Goal: Task Accomplishment & Management: Use online tool/utility

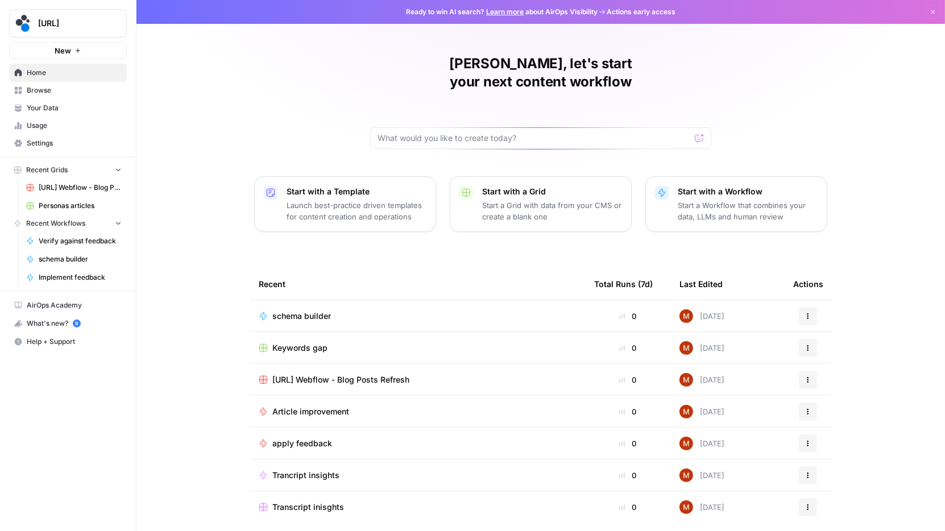
click at [82, 204] on span "Personas articles" at bounding box center [80, 206] width 83 height 10
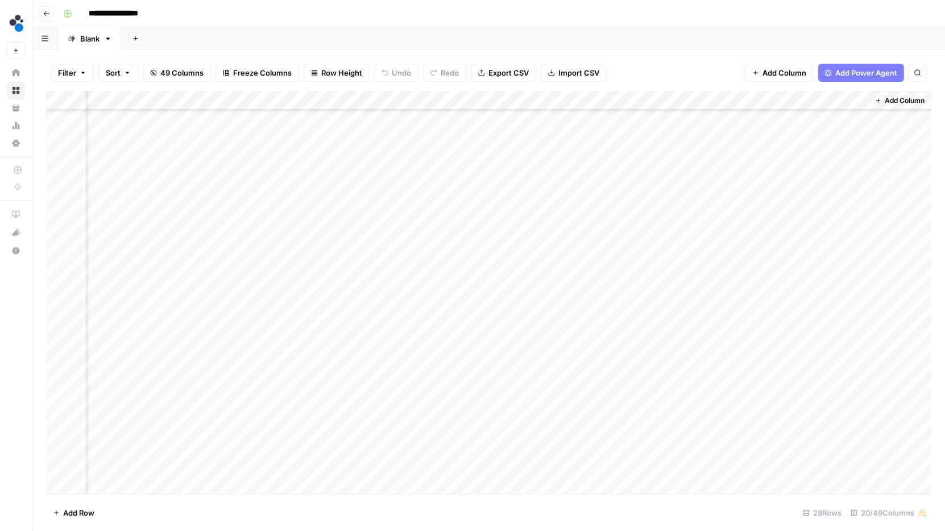
scroll to position [0, 1311]
click at [739, 178] on div "Add Column" at bounding box center [488, 293] width 885 height 404
click at [734, 183] on div "Add Column" at bounding box center [488, 293] width 885 height 404
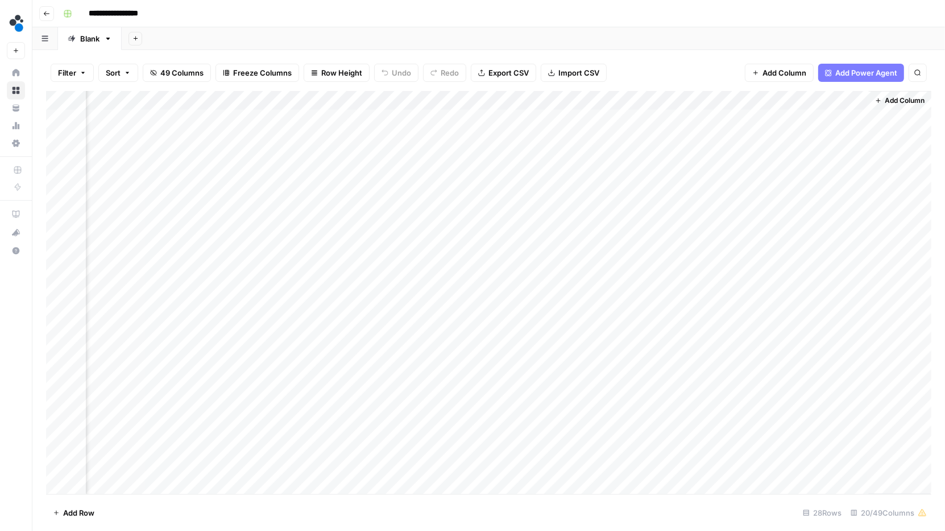
click at [734, 183] on div "Add Column" at bounding box center [488, 293] width 885 height 404
click at [709, 237] on div "Add Column" at bounding box center [488, 293] width 885 height 404
click at [721, 198] on div "Add Column" at bounding box center [488, 293] width 885 height 404
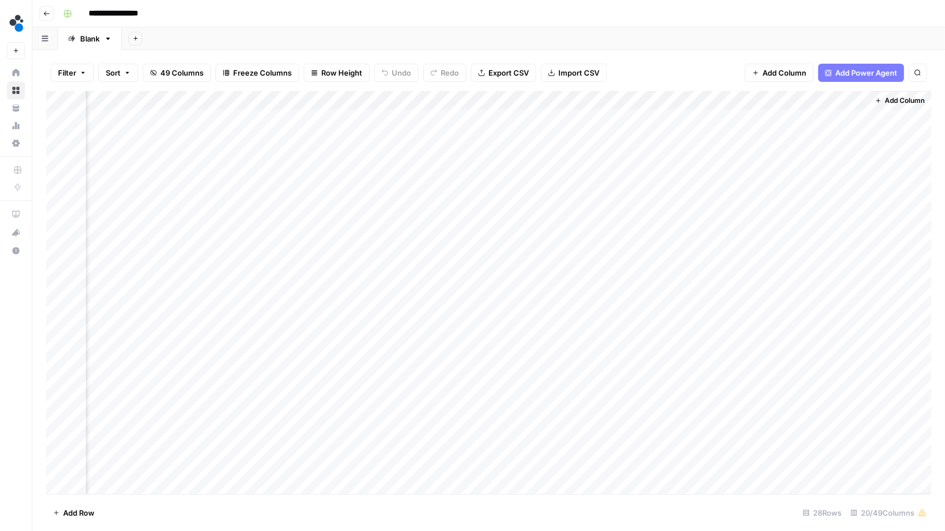
click at [689, 67] on div "Filter Sort 49 Columns Freeze Columns Row Height Undo Redo Export CSV Import CS…" at bounding box center [488, 73] width 885 height 36
click at [723, 177] on div "Add Column" at bounding box center [488, 293] width 885 height 404
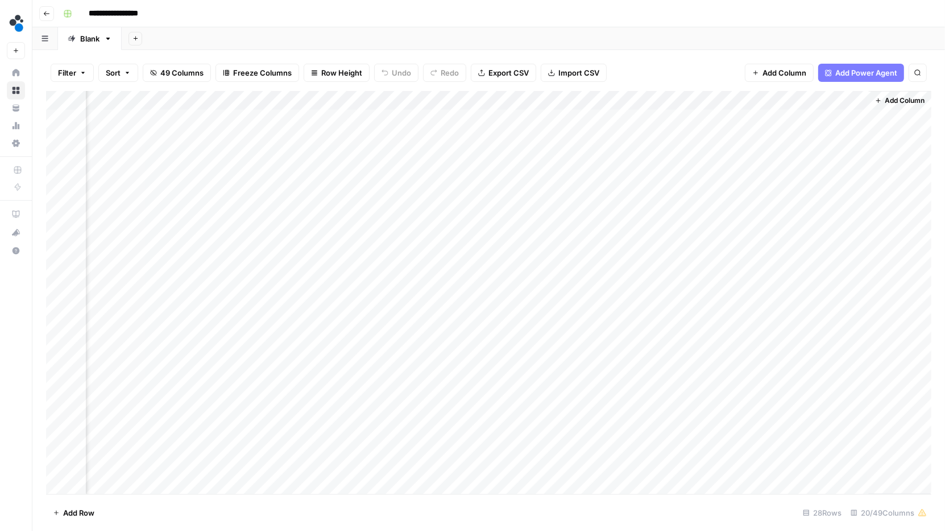
click at [723, 177] on div "Add Column" at bounding box center [488, 293] width 885 height 404
click at [748, 181] on div "Add Column" at bounding box center [488, 293] width 885 height 404
